Goal: Transaction & Acquisition: Purchase product/service

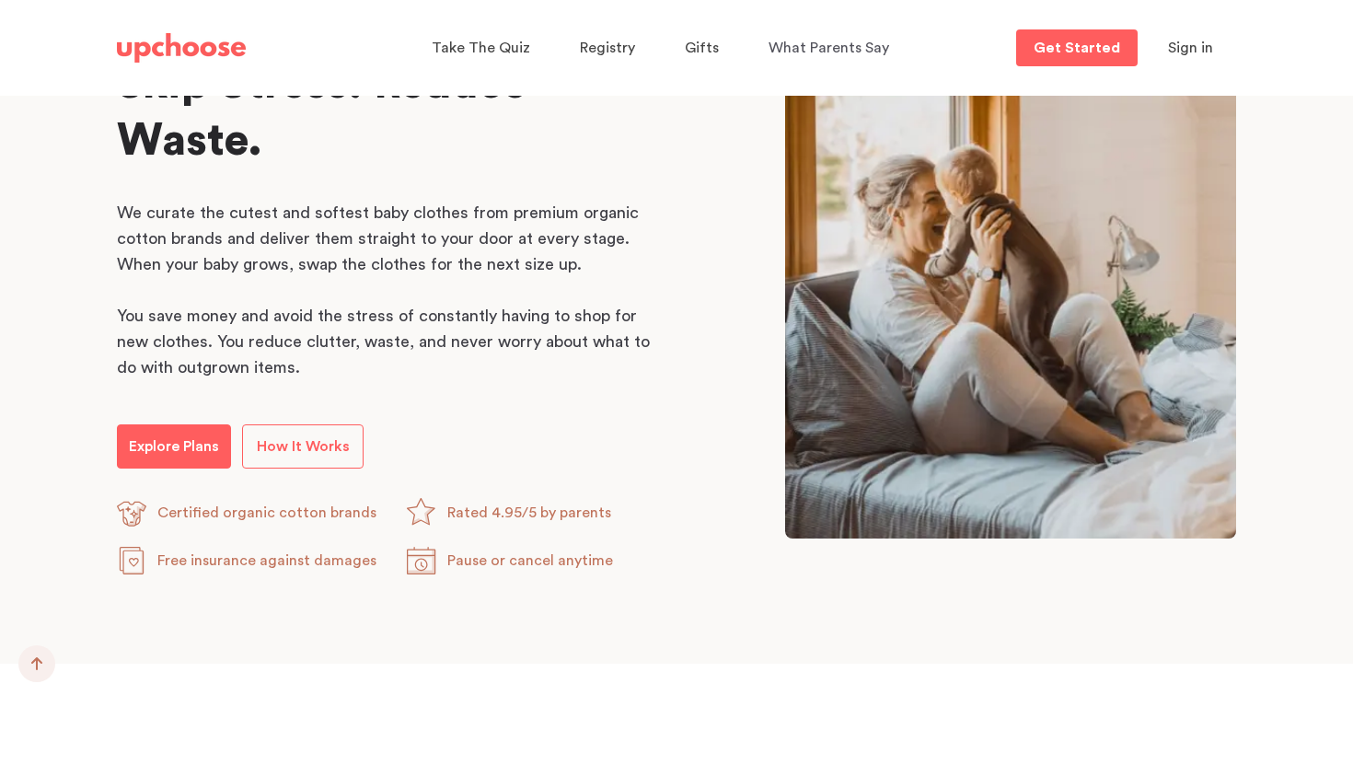
scroll to position [947, 0]
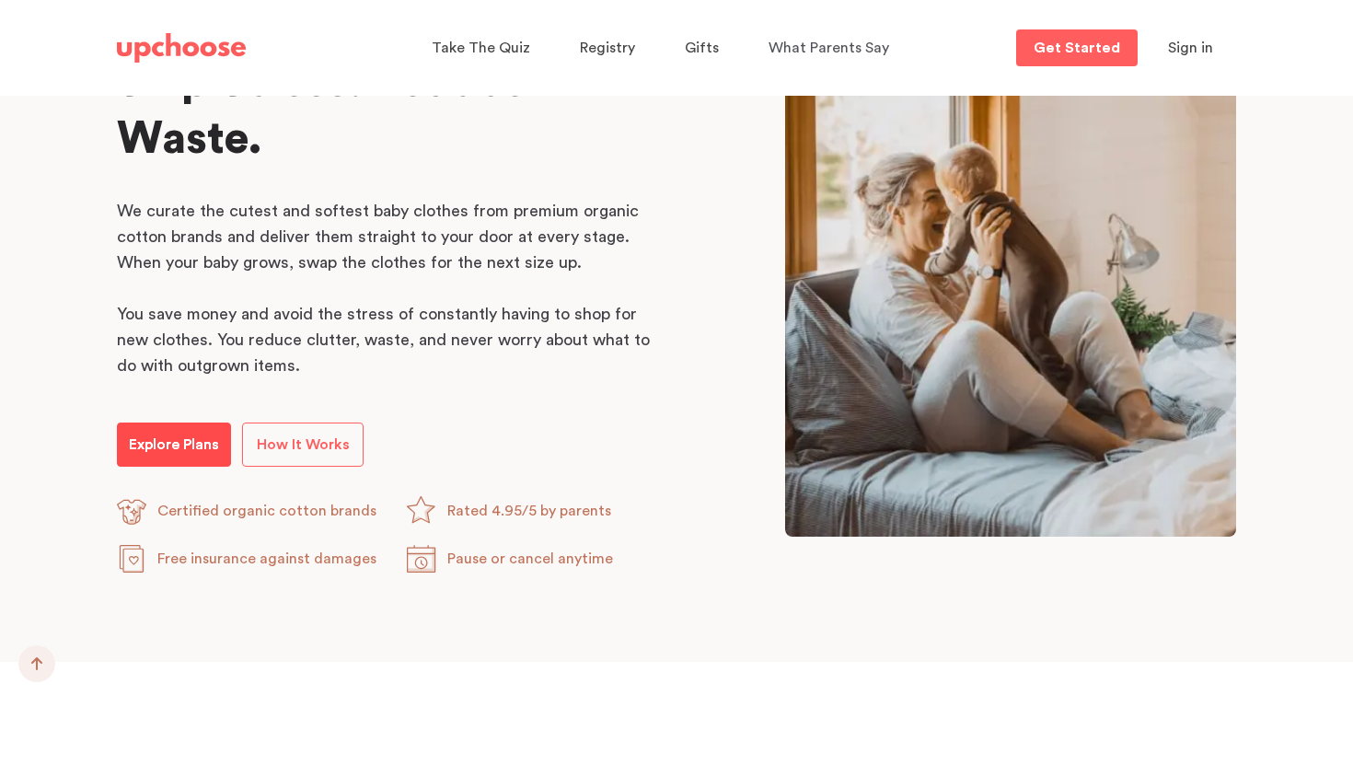
click at [181, 436] on p "Explore Plans" at bounding box center [174, 445] width 90 height 22
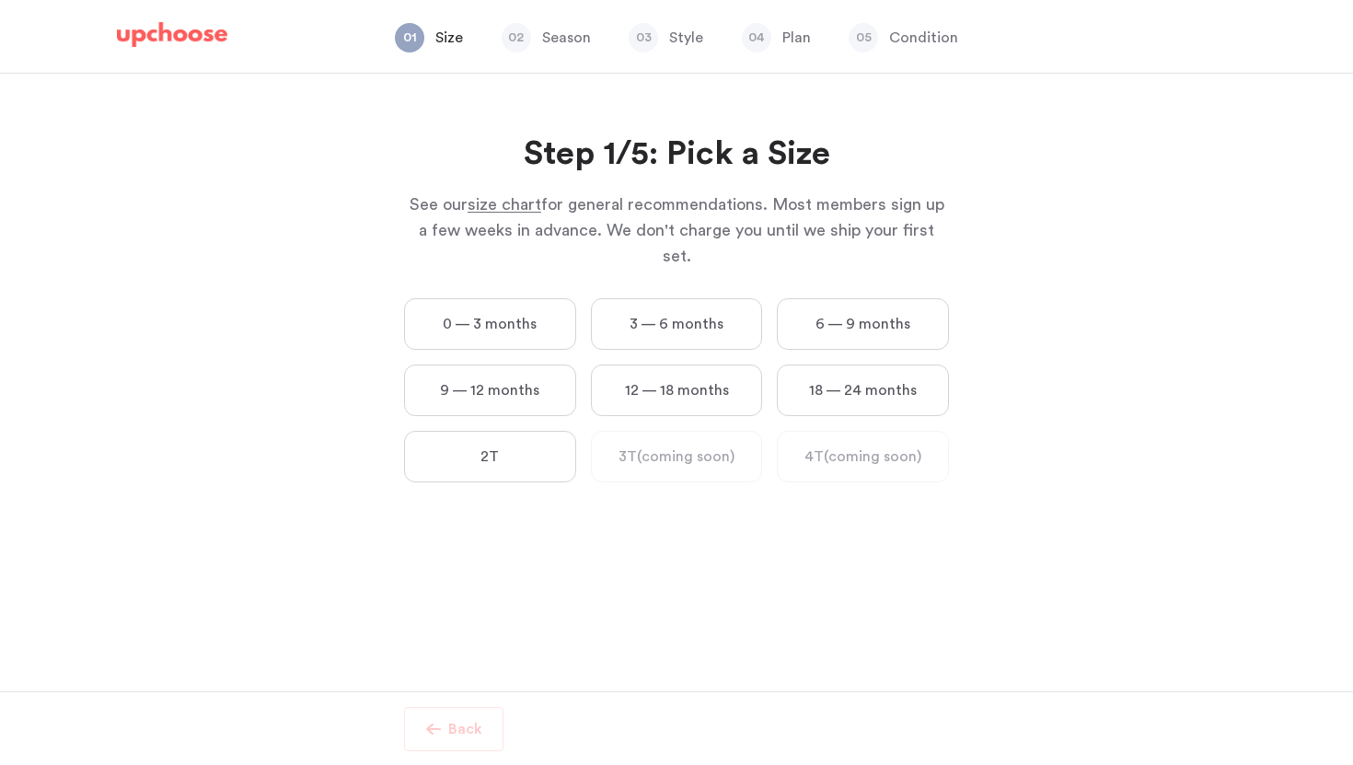
click at [169, 22] on img at bounding box center [172, 35] width 110 height 26
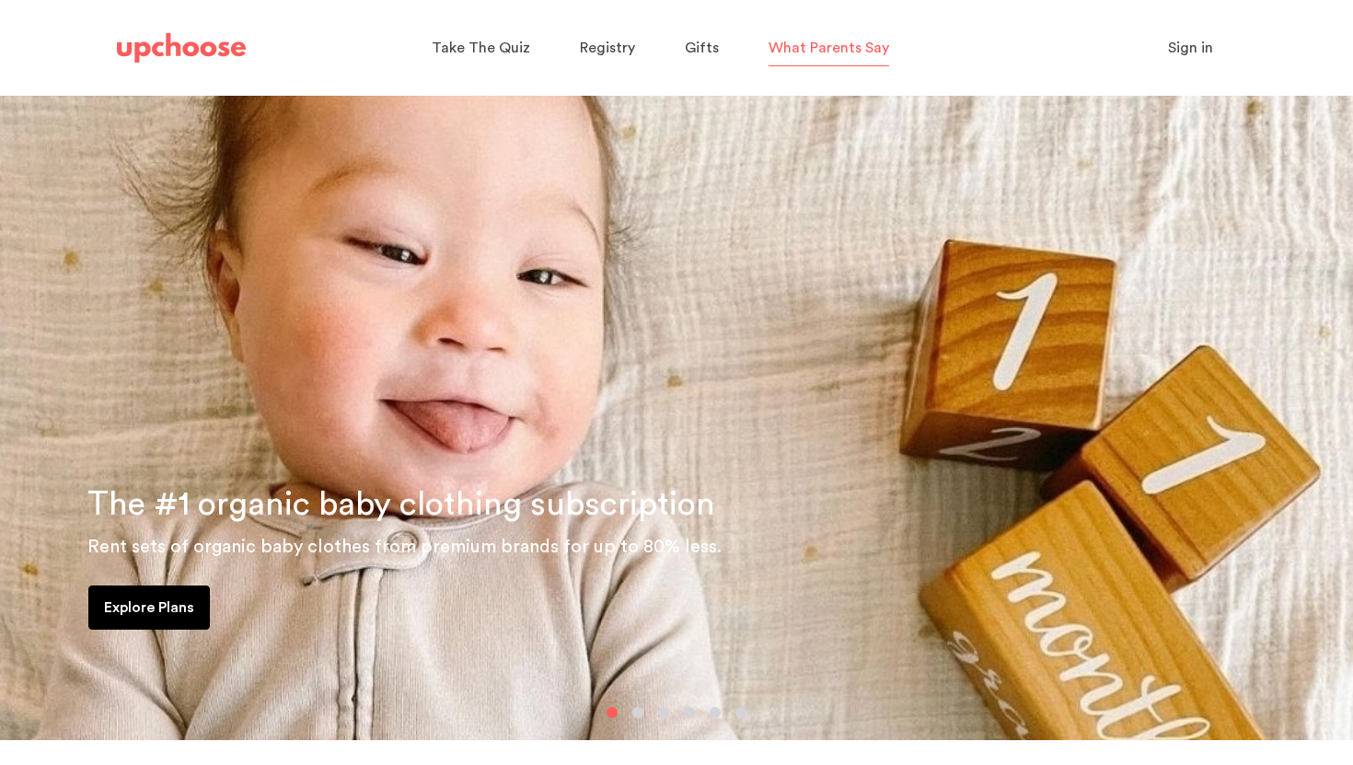
click at [805, 42] on span "What Parents Say" at bounding box center [829, 48] width 121 height 15
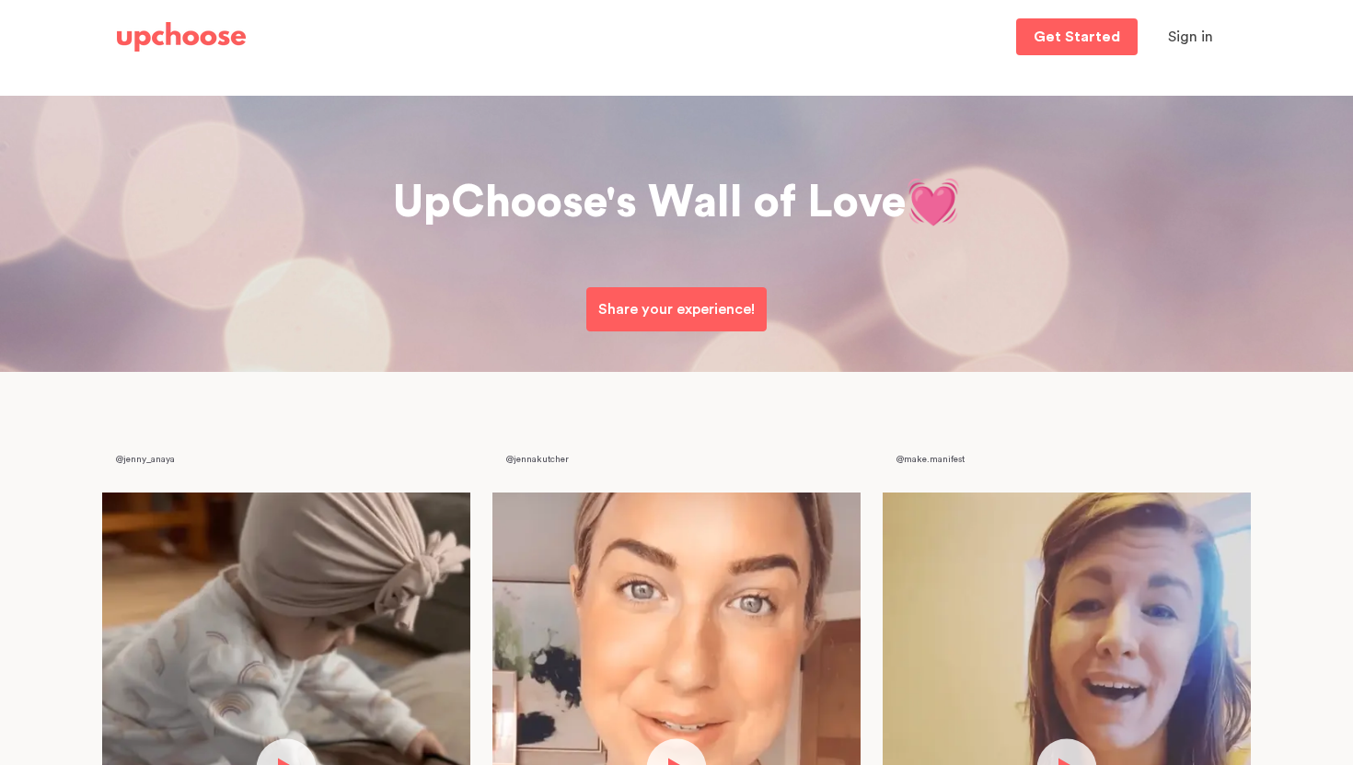
click at [143, 35] on img at bounding box center [181, 36] width 129 height 29
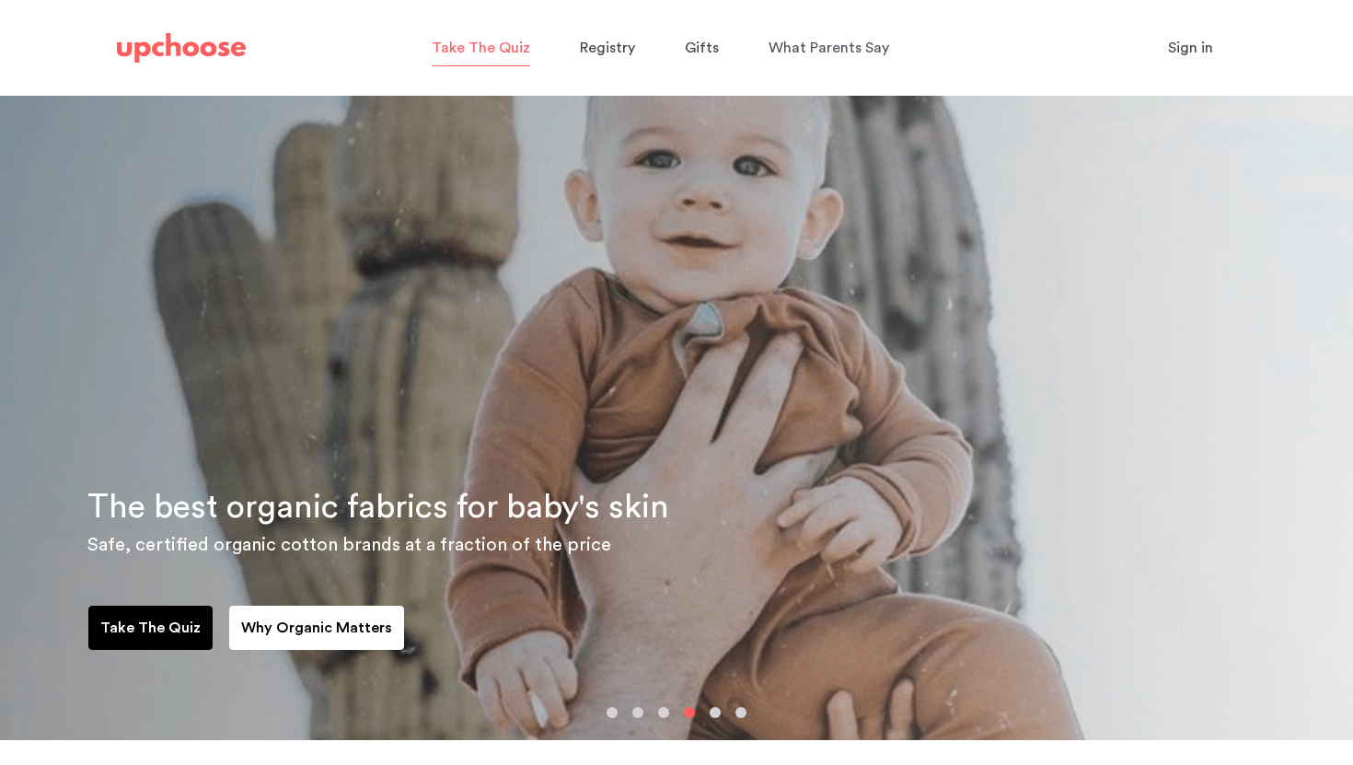
click at [493, 48] on span "Take The Quiz" at bounding box center [481, 48] width 99 height 15
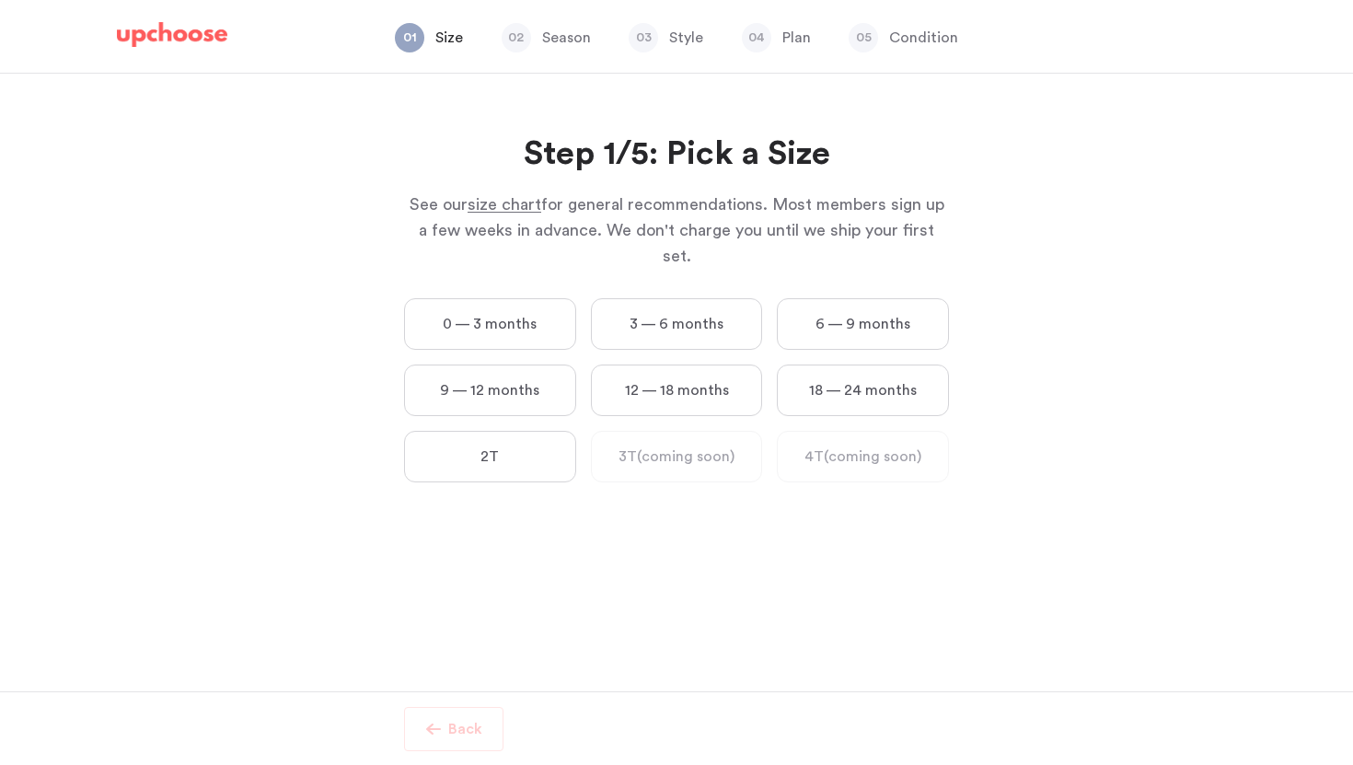
click at [484, 298] on label "0 — 3 months" at bounding box center [490, 324] width 172 height 52
click at [0, 0] on months "0 — 3 months" at bounding box center [0, 0] width 0 height 0
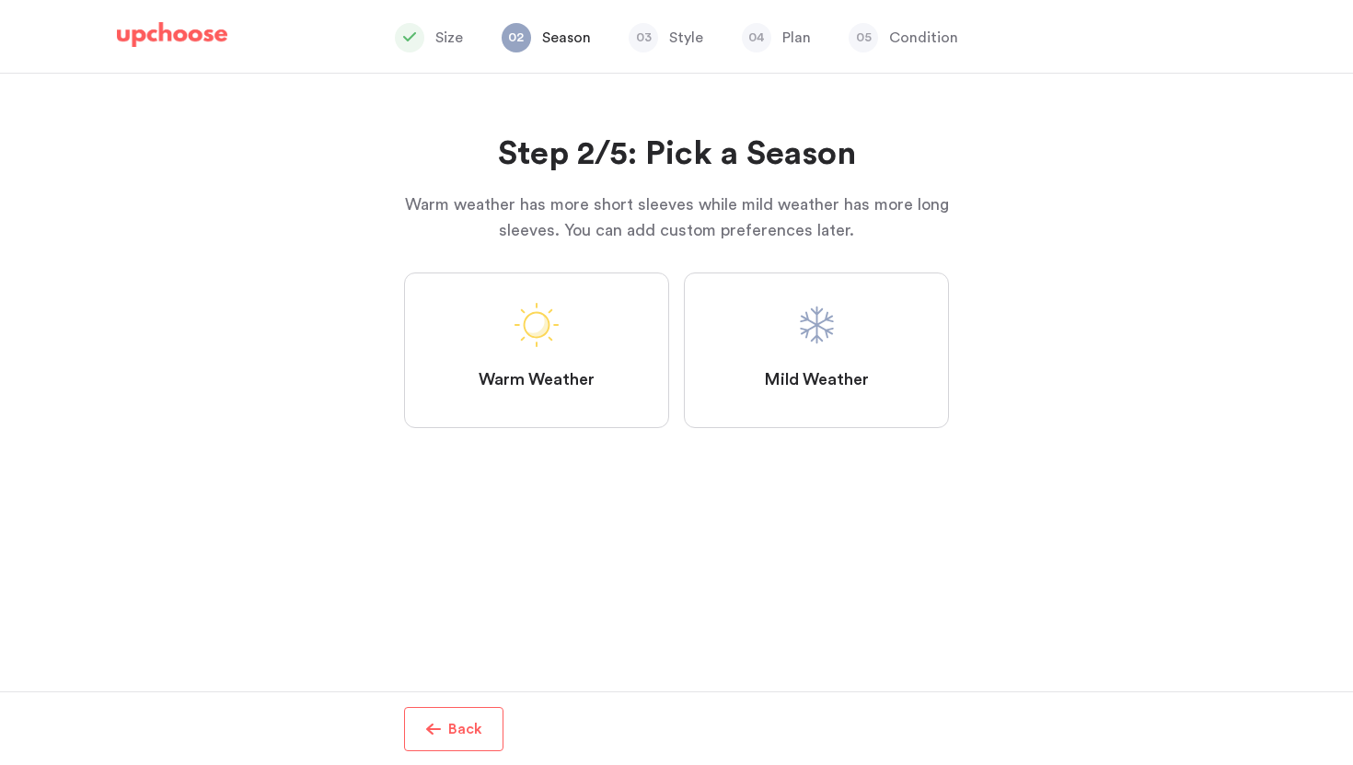
click at [484, 295] on label "Warm Weather" at bounding box center [536, 350] width 265 height 156
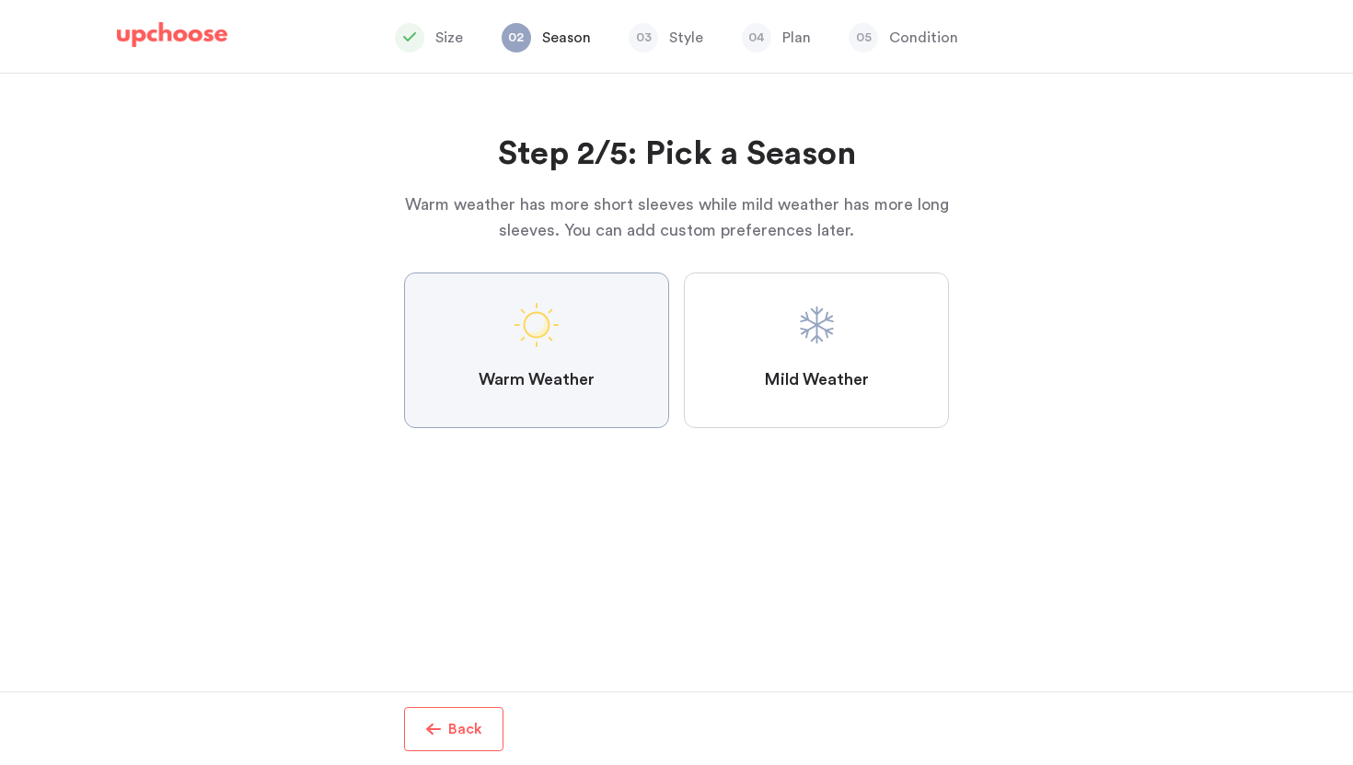
click at [0, 0] on Weather "Warm Weather" at bounding box center [0, 0] width 0 height 0
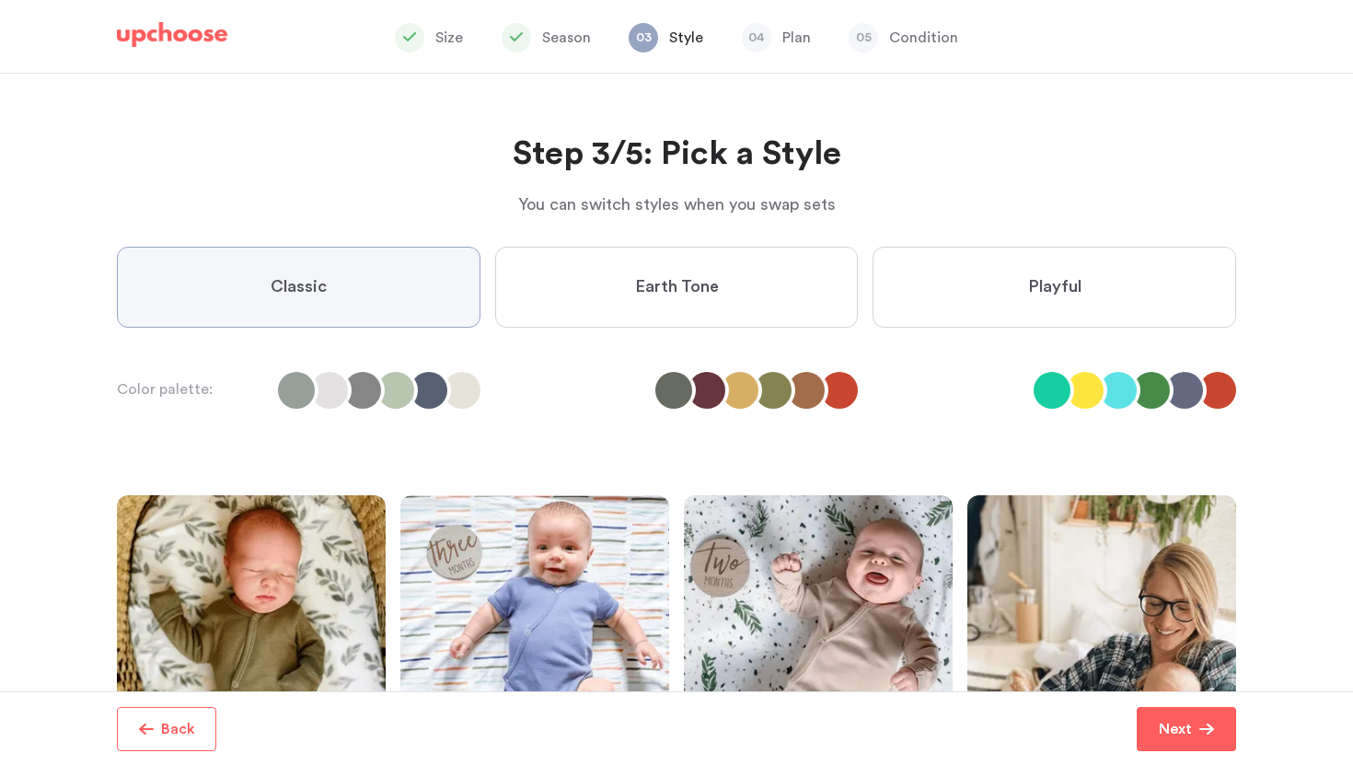
click at [425, 288] on label "Classic" at bounding box center [299, 287] width 364 height 81
click at [0, 0] on input "Classic" at bounding box center [0, 0] width 0 height 0
click at [425, 288] on label "Classic" at bounding box center [299, 287] width 364 height 81
click at [0, 0] on input "Classic" at bounding box center [0, 0] width 0 height 0
click at [1198, 740] on button "Next" at bounding box center [1186, 729] width 99 height 44
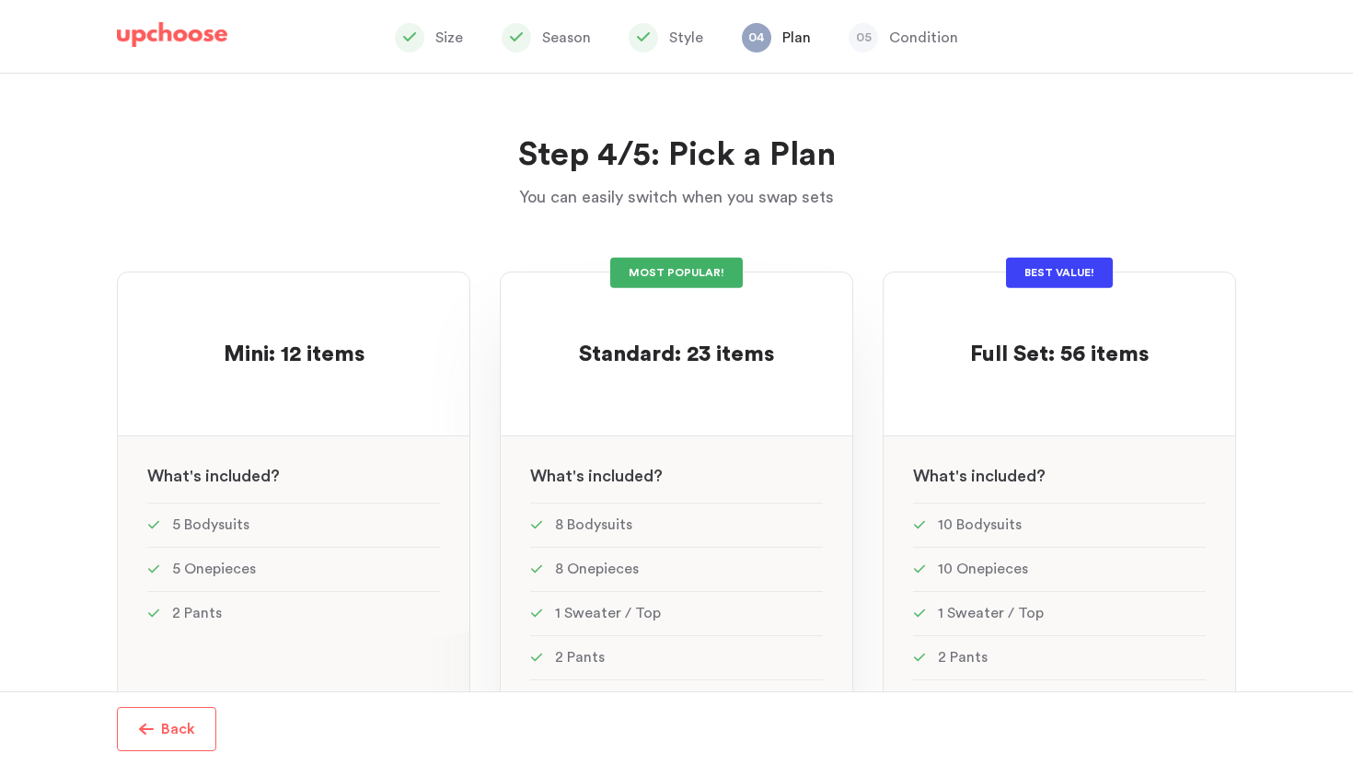
click at [653, 266] on div "MOST POPULAR!" at bounding box center [676, 273] width 133 height 30
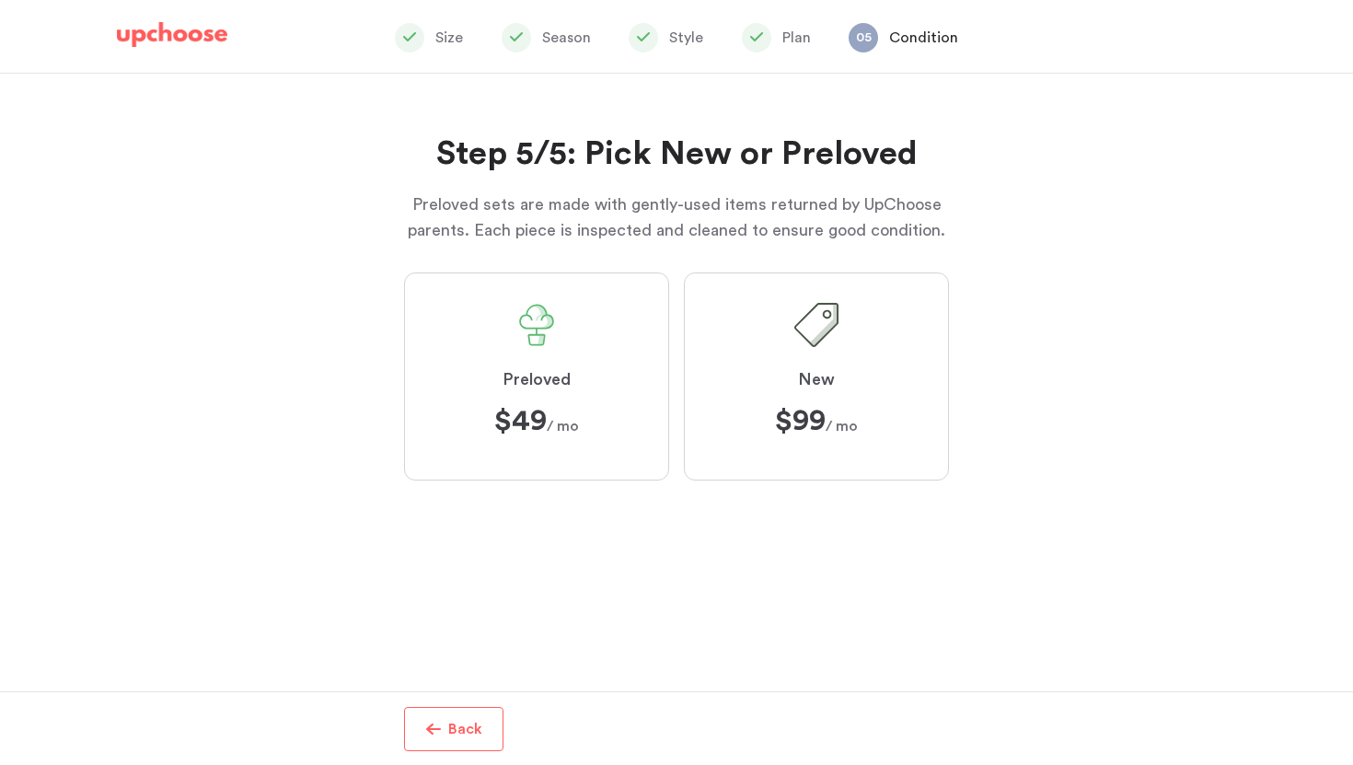
click at [797, 411] on strong "$99" at bounding box center [800, 420] width 51 height 29
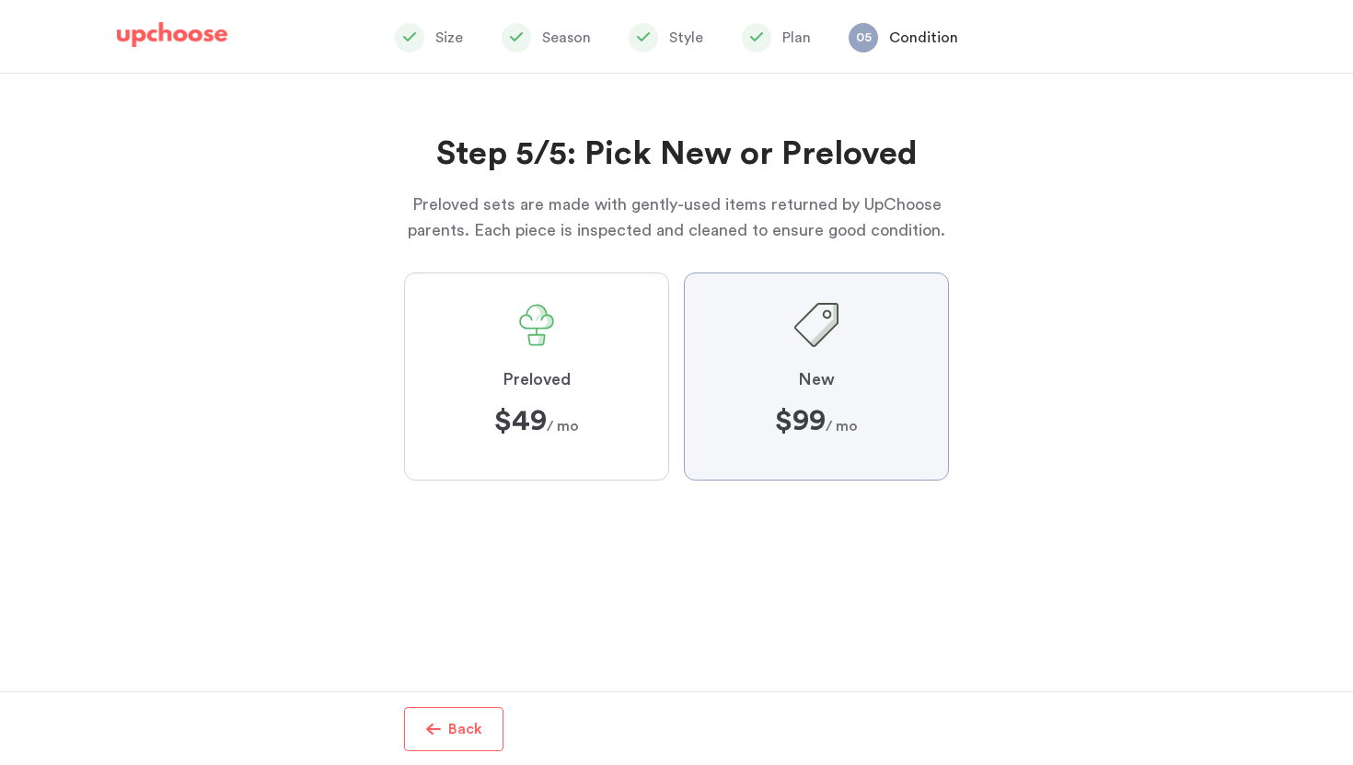
click at [0, 0] on input "New $99 ﻿ $99 / mo" at bounding box center [0, 0] width 0 height 0
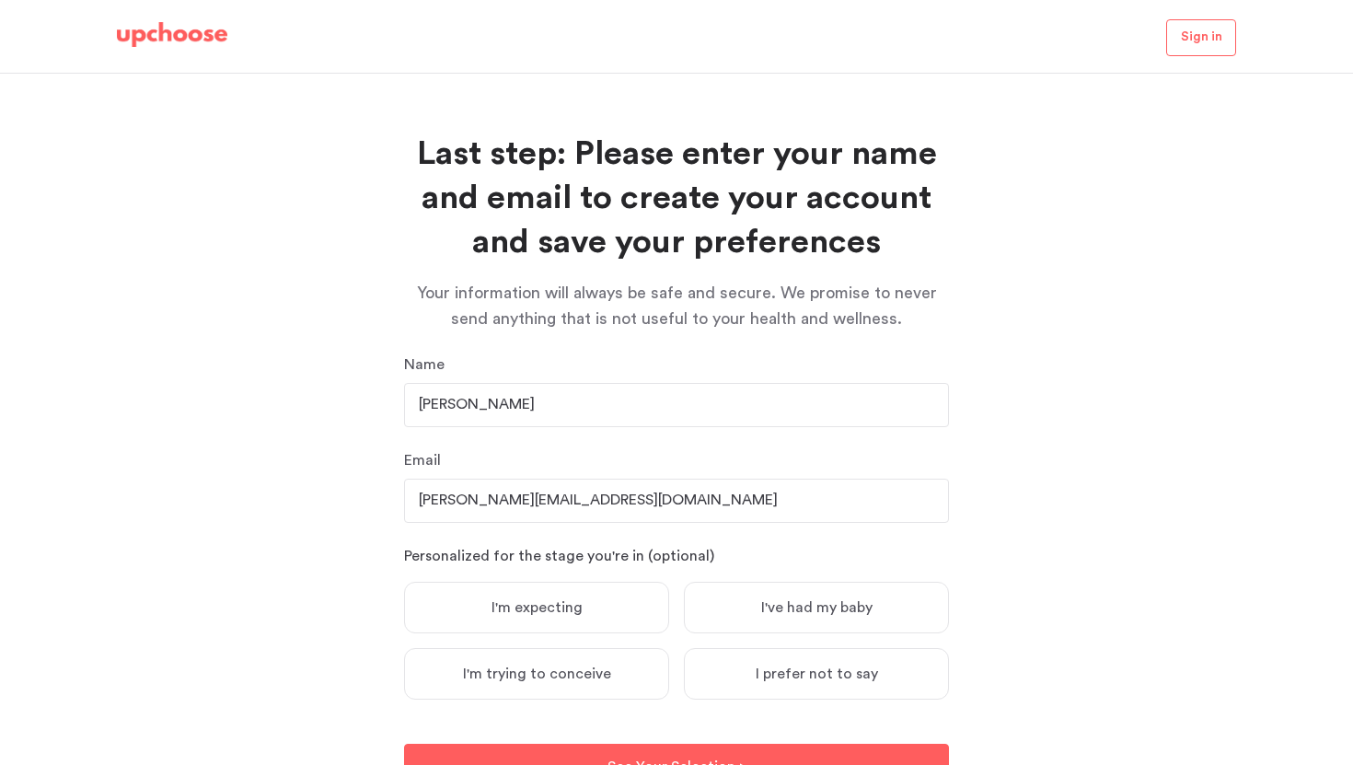
scroll to position [84, 0]
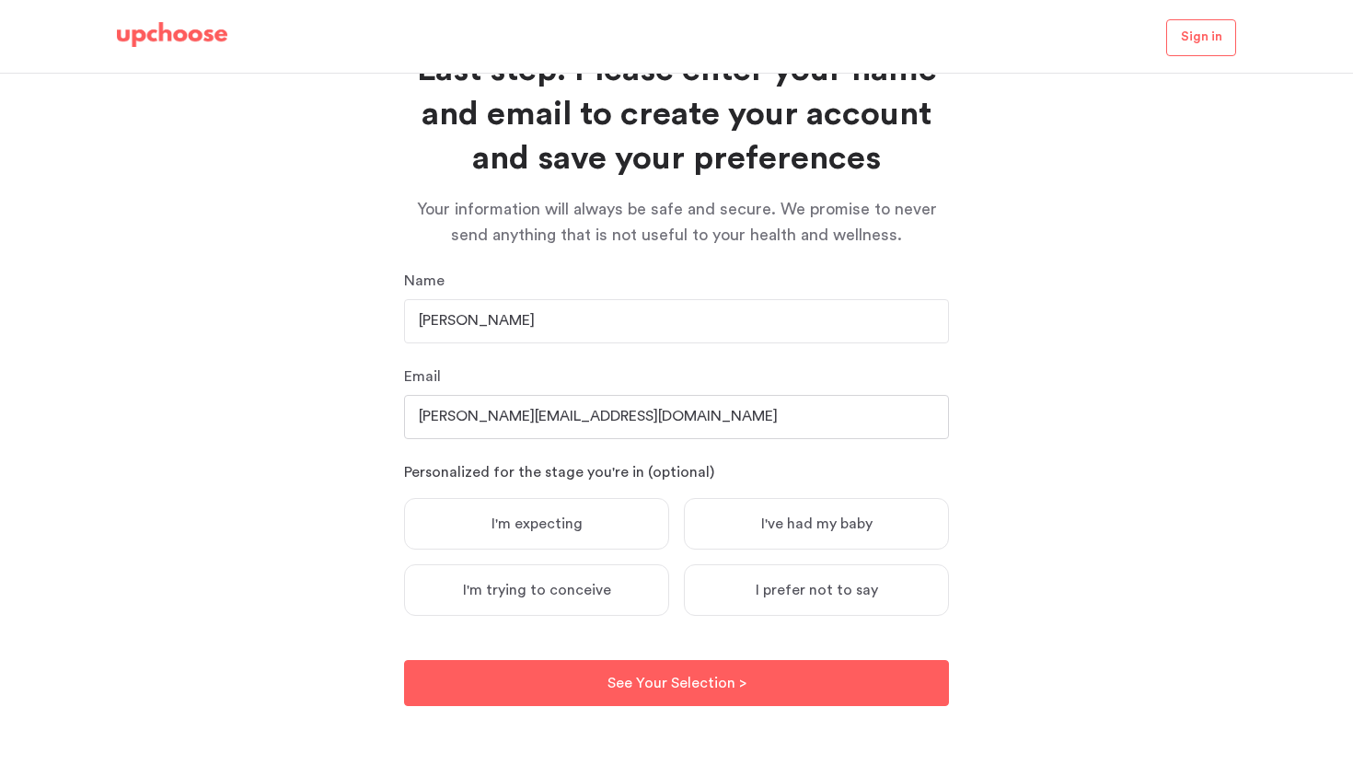
click at [453, 415] on input "sarah@fourthtrimesterpodcast.com" at bounding box center [676, 417] width 545 height 44
type input "sarah+1@fourthtrimesterpodcast.com"
click at [1107, 399] on div "Last step: Please enter your name and email to create your account and save you…" at bounding box center [676, 419] width 1353 height 691
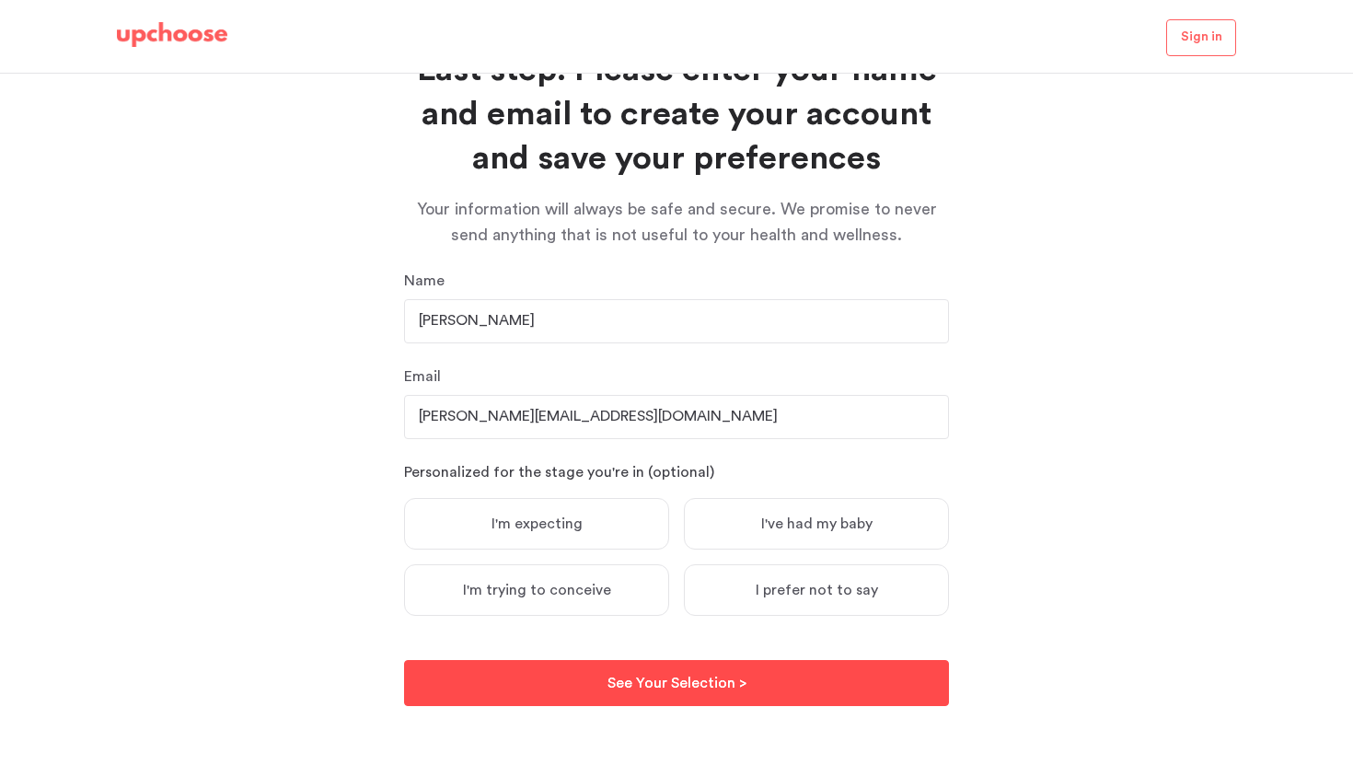
click at [655, 678] on p "See Your Selection >" at bounding box center [677, 683] width 139 height 22
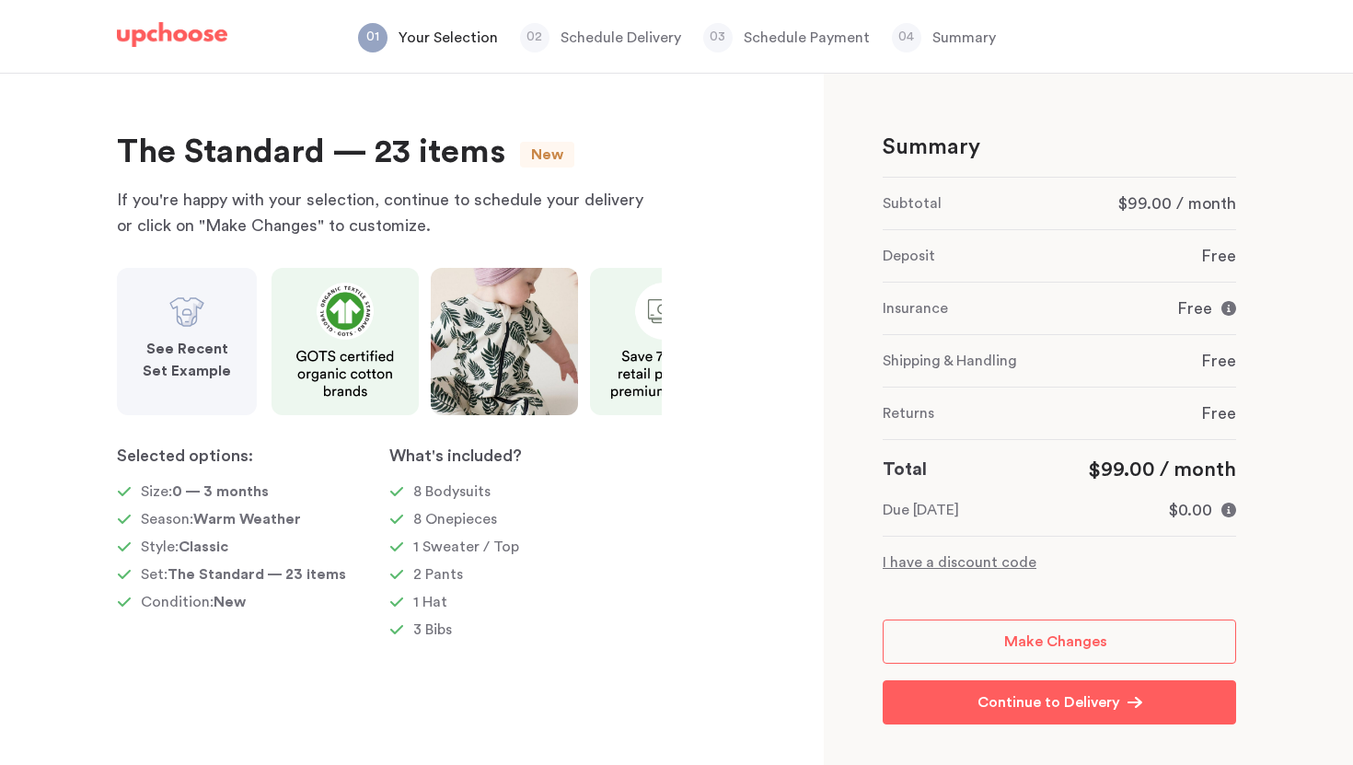
click at [952, 564] on p "I have a discount code" at bounding box center [1059, 562] width 353 height 22
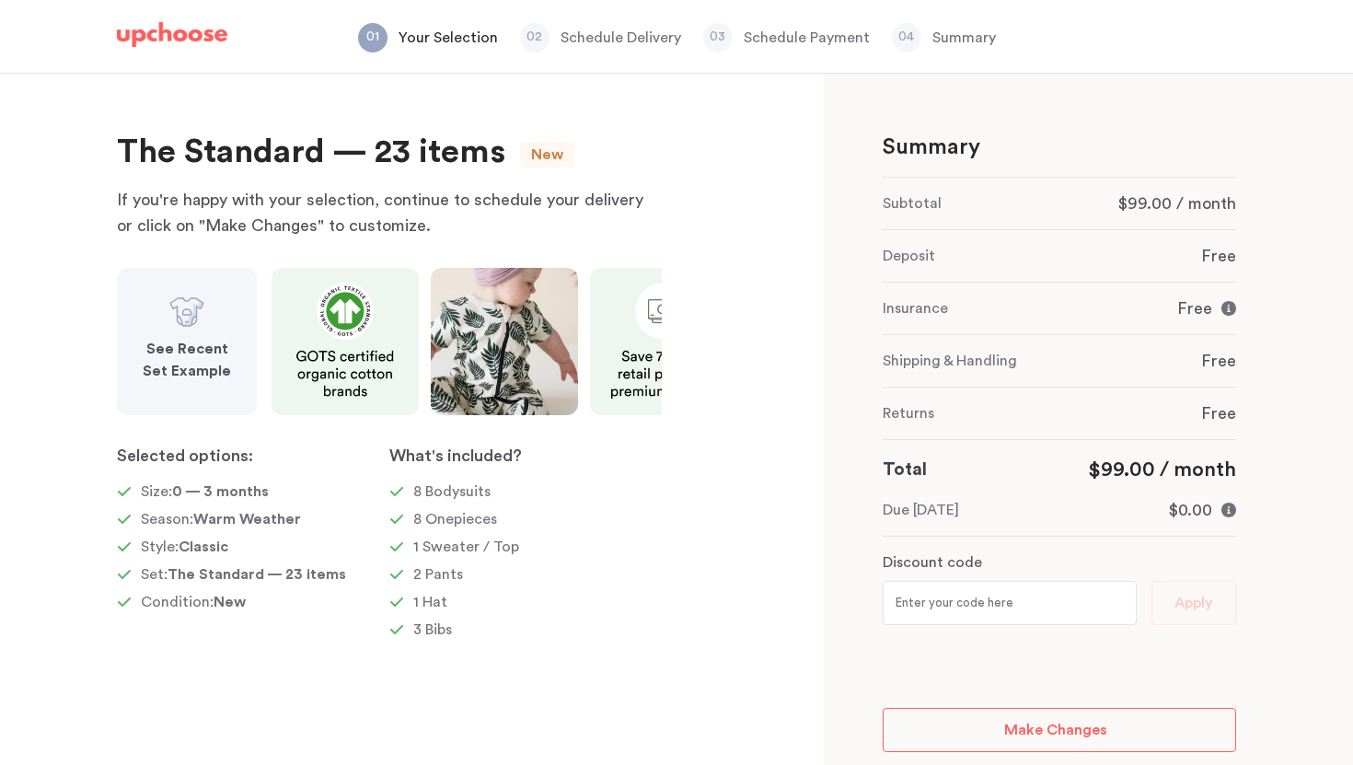
click at [933, 586] on input "text" at bounding box center [1010, 603] width 254 height 44
type input "fourthtrimester"
click at [1212, 607] on span "Apply" at bounding box center [1194, 603] width 39 height 24
